Goal: Task Accomplishment & Management: Manage account settings

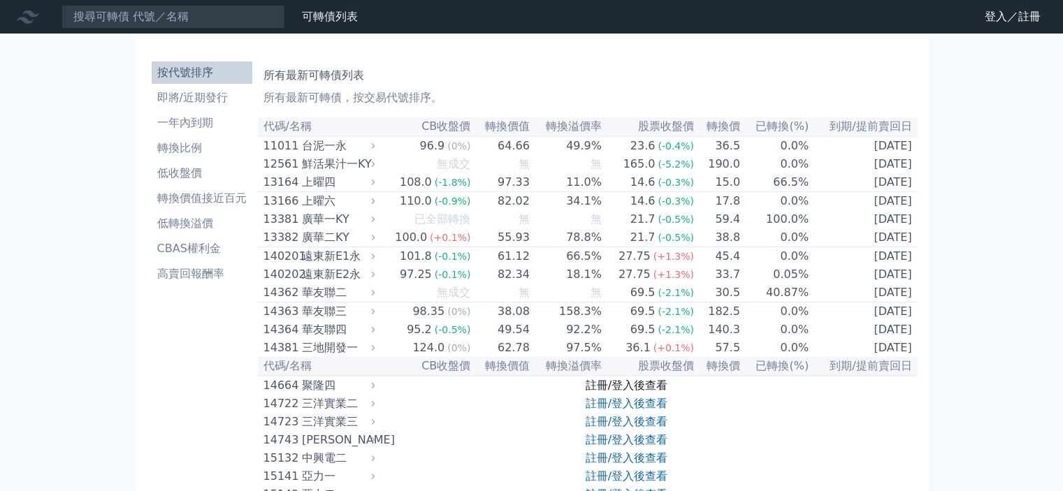
click at [643, 392] on link "註冊/登入後查看" at bounding box center [627, 385] width 82 height 13
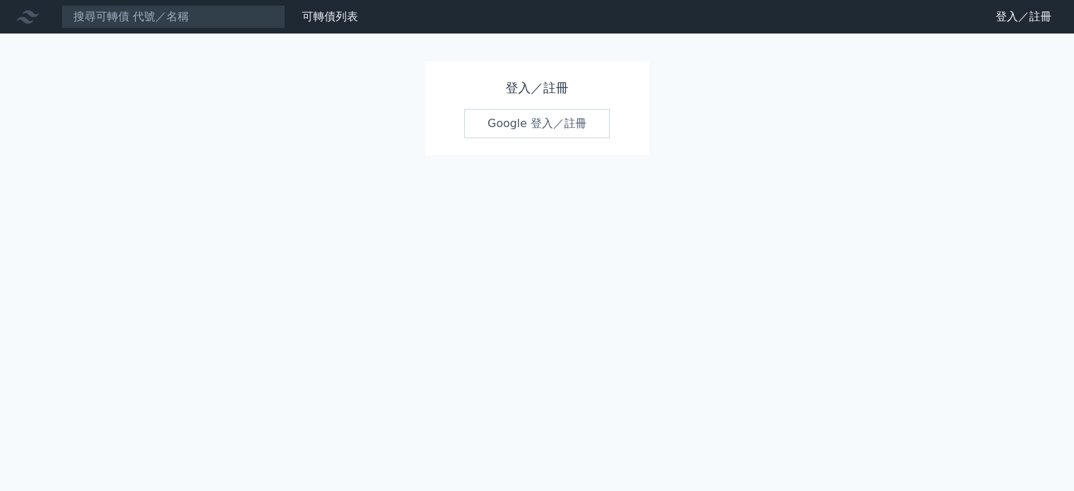
click at [490, 106] on div "登入／註冊 Google 登入／註冊" at bounding box center [537, 109] width 224 height 94
click at [503, 122] on link "Google 登入／註冊" at bounding box center [536, 123] width 145 height 29
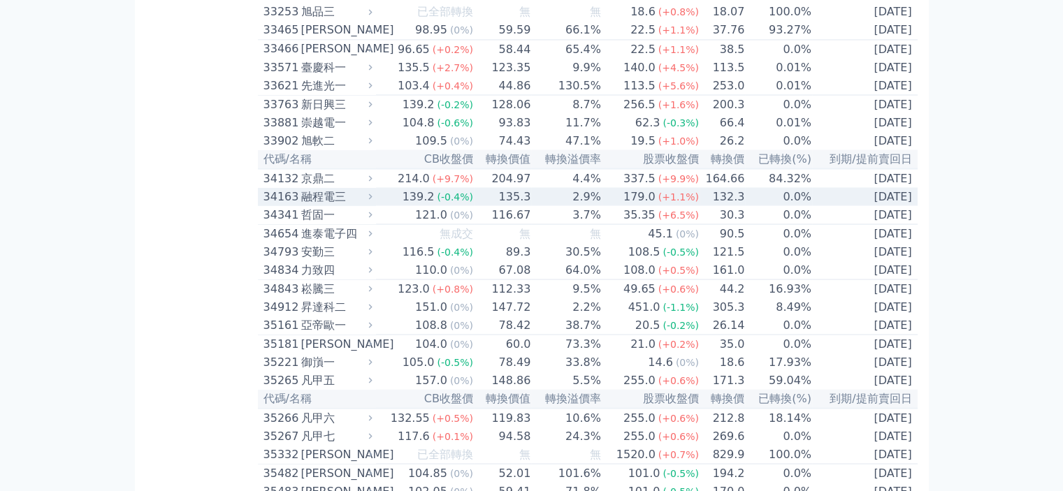
scroll to position [2447, 0]
